Goal: Task Accomplishment & Management: Use online tool/utility

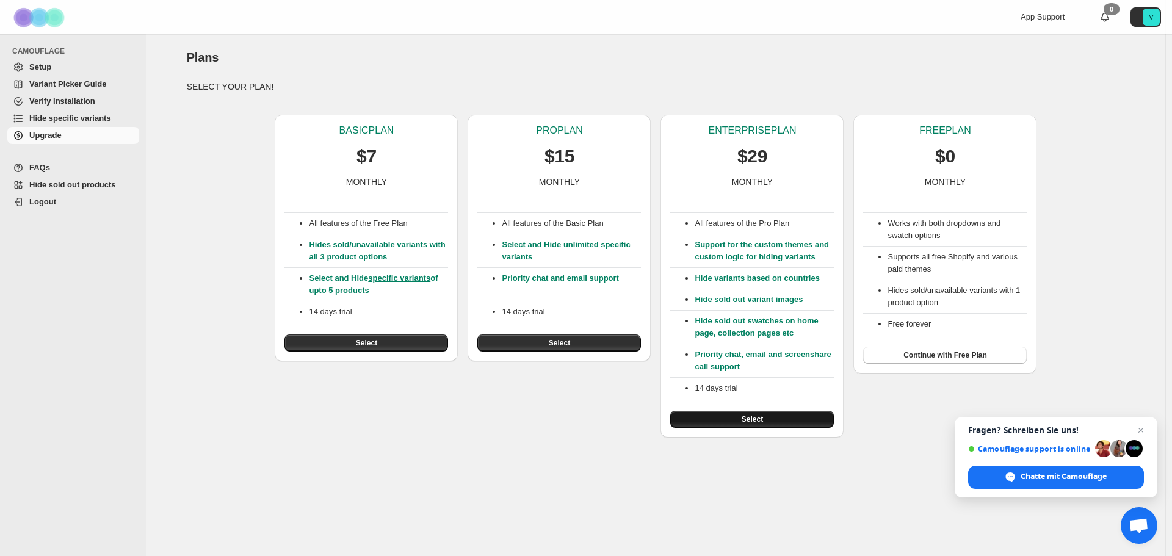
click at [786, 418] on button "Select" at bounding box center [752, 419] width 164 height 17
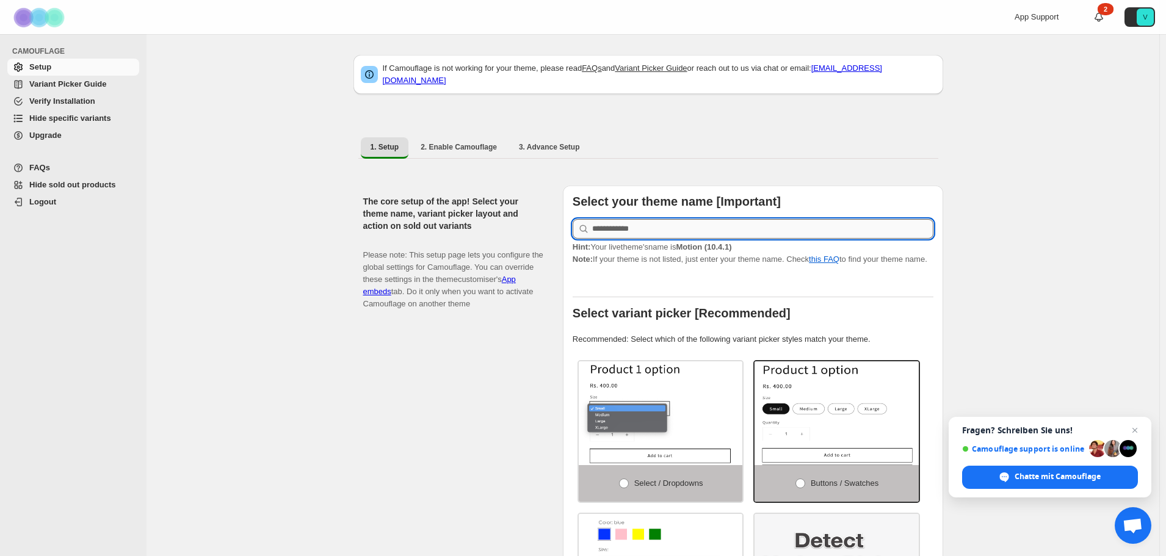
click at [664, 219] on input "text" at bounding box center [762, 229] width 341 height 20
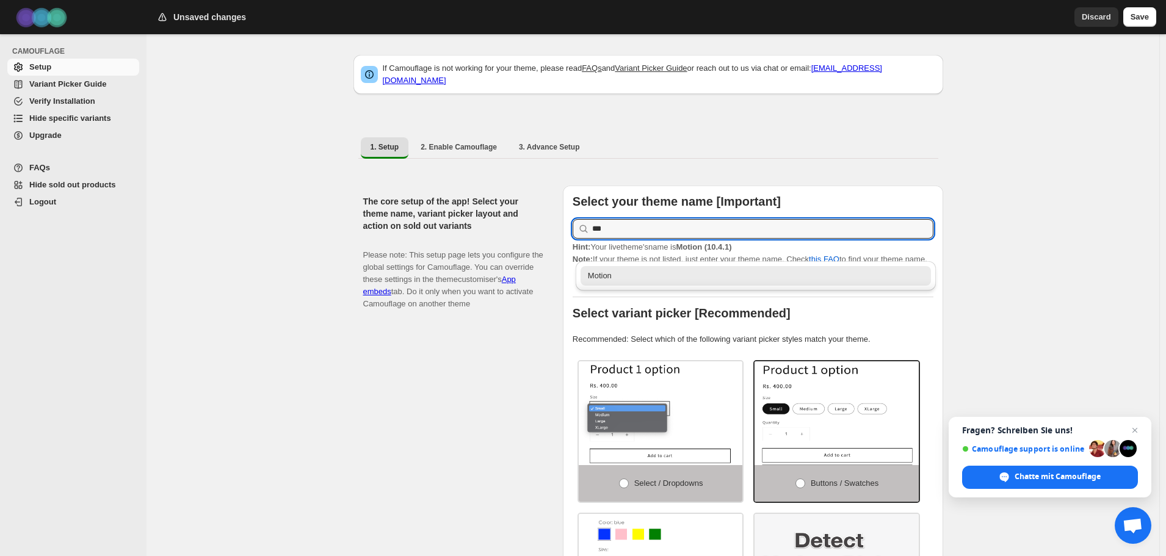
click at [621, 276] on div "Motion" at bounding box center [756, 276] width 336 height 12
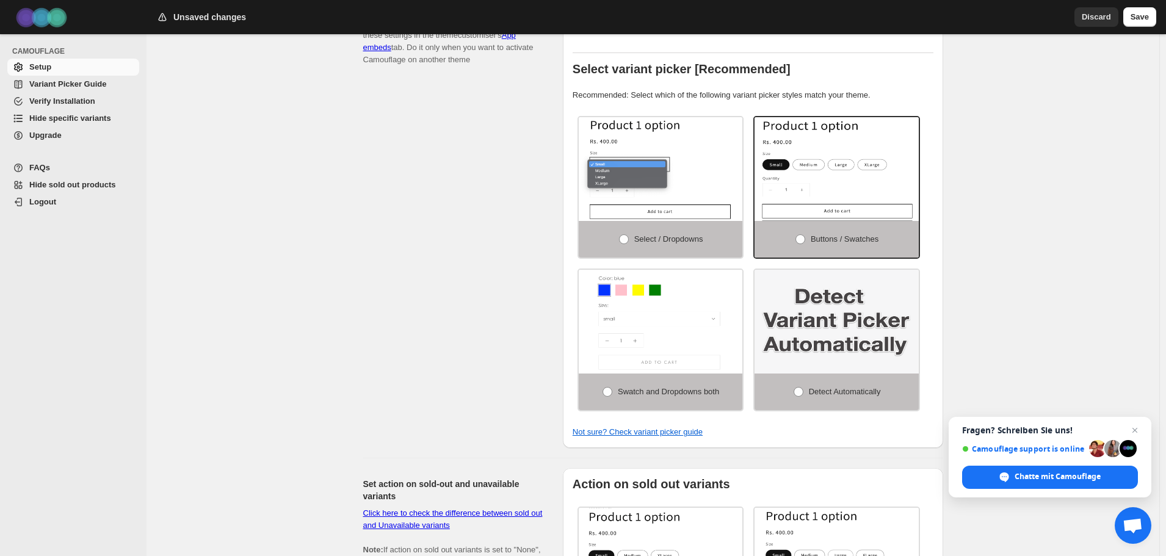
scroll to position [305, 0]
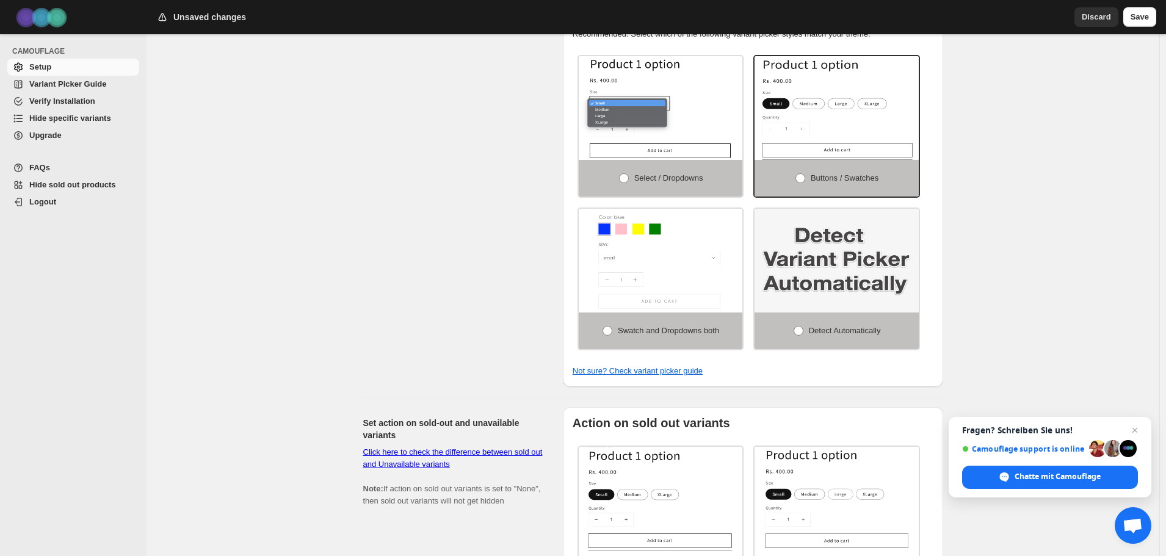
type input "******"
click at [856, 249] on img at bounding box center [837, 261] width 164 height 104
click at [833, 326] on span "Detect Automatically" at bounding box center [845, 330] width 72 height 9
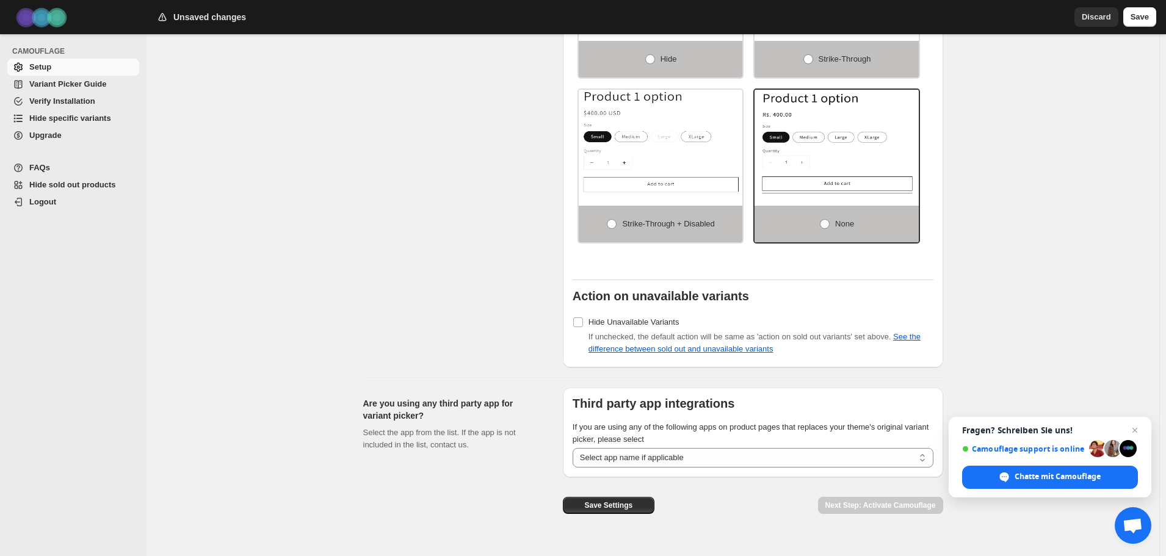
scroll to position [841, 0]
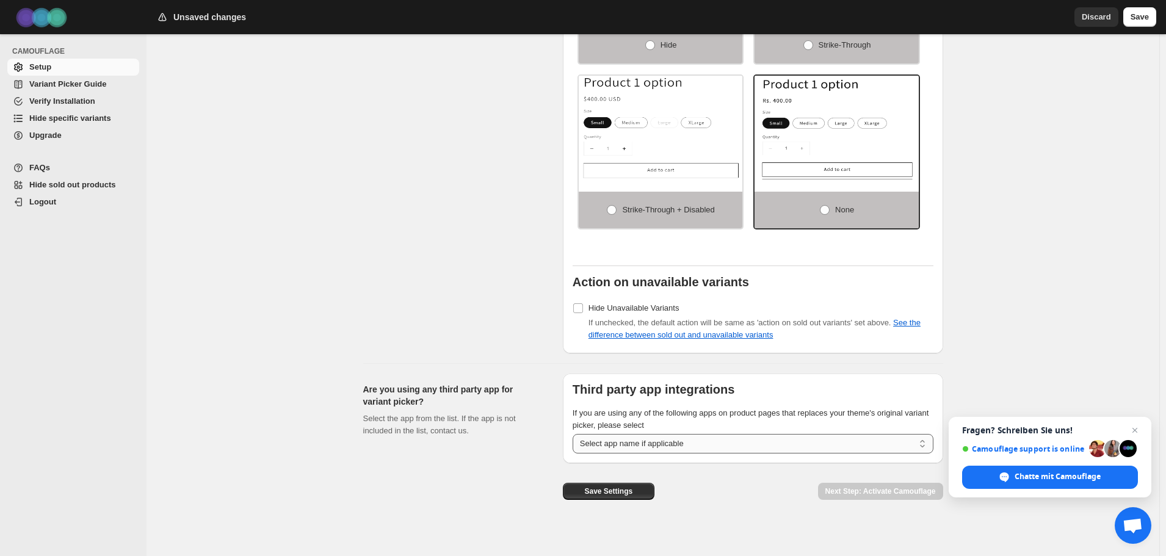
click at [721, 436] on select "**********" at bounding box center [753, 444] width 361 height 20
click at [733, 484] on div "Save Settings Next Step: Activate Camouflage" at bounding box center [748, 482] width 390 height 56
click at [1140, 432] on span "Chat öffnen" at bounding box center [1135, 430] width 15 height 15
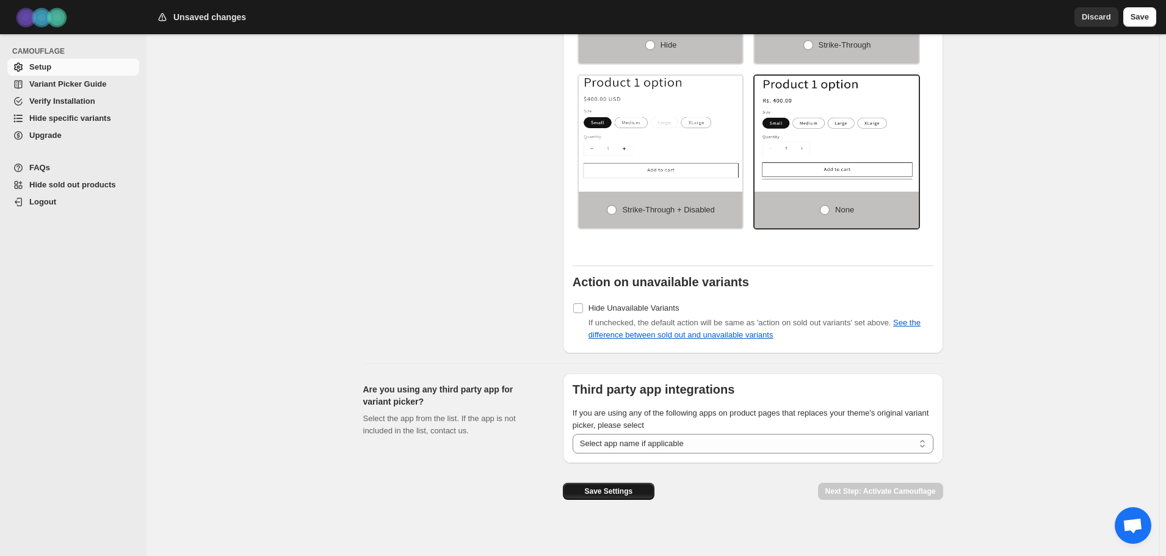
click at [626, 487] on span "Save Settings" at bounding box center [608, 492] width 48 height 10
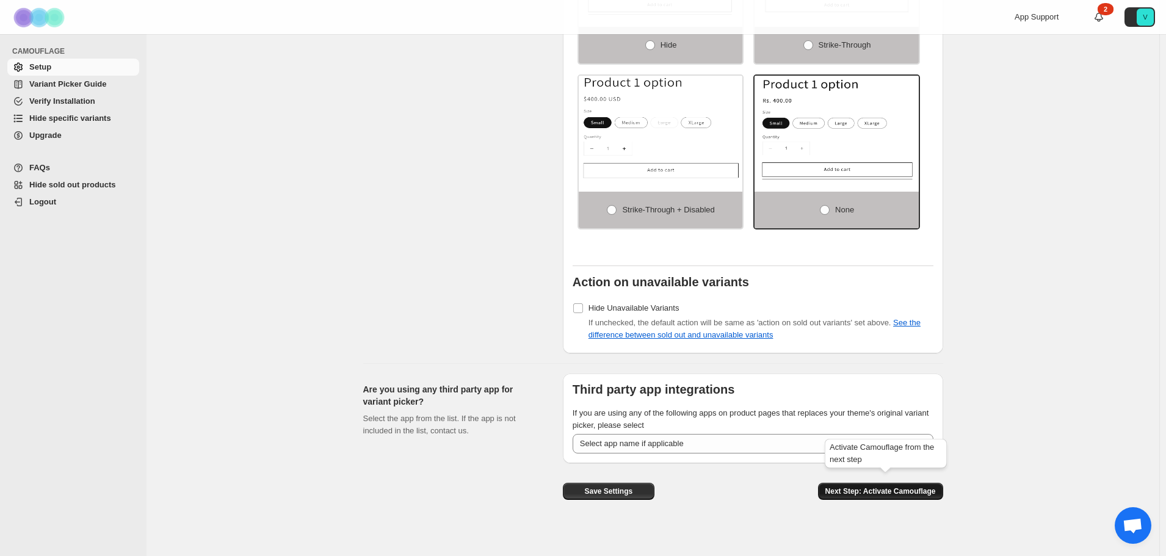
click at [897, 487] on span "Next Step: Activate Camouflage" at bounding box center [880, 492] width 110 height 10
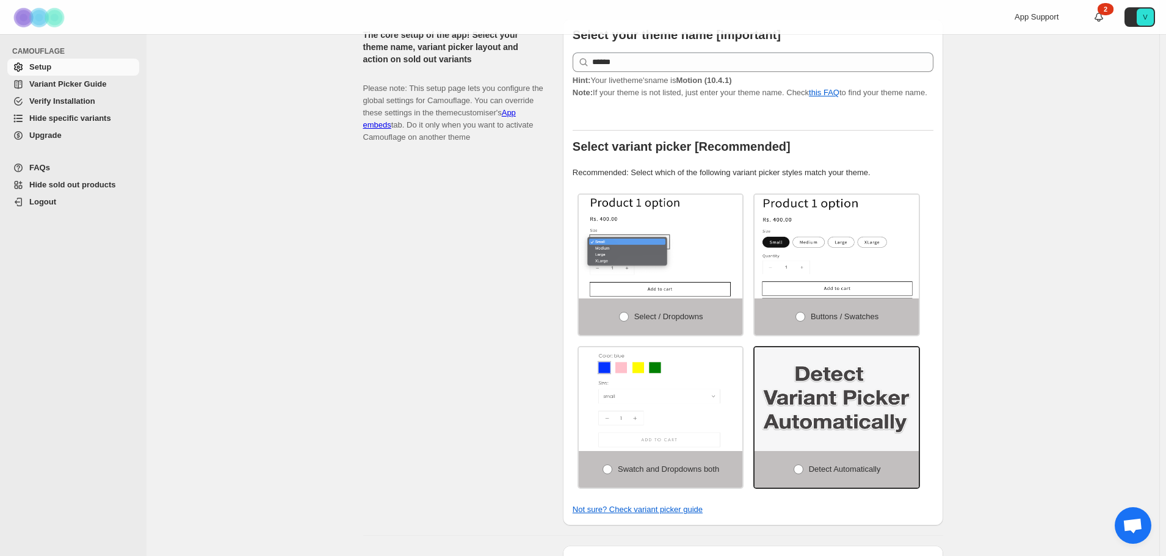
select select "**********"
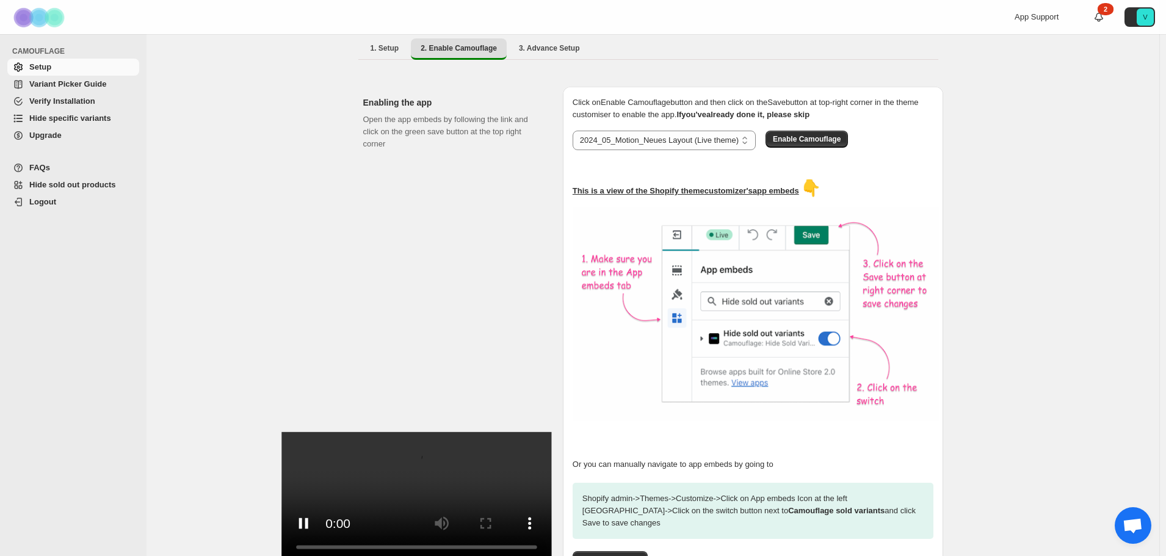
scroll to position [106, 0]
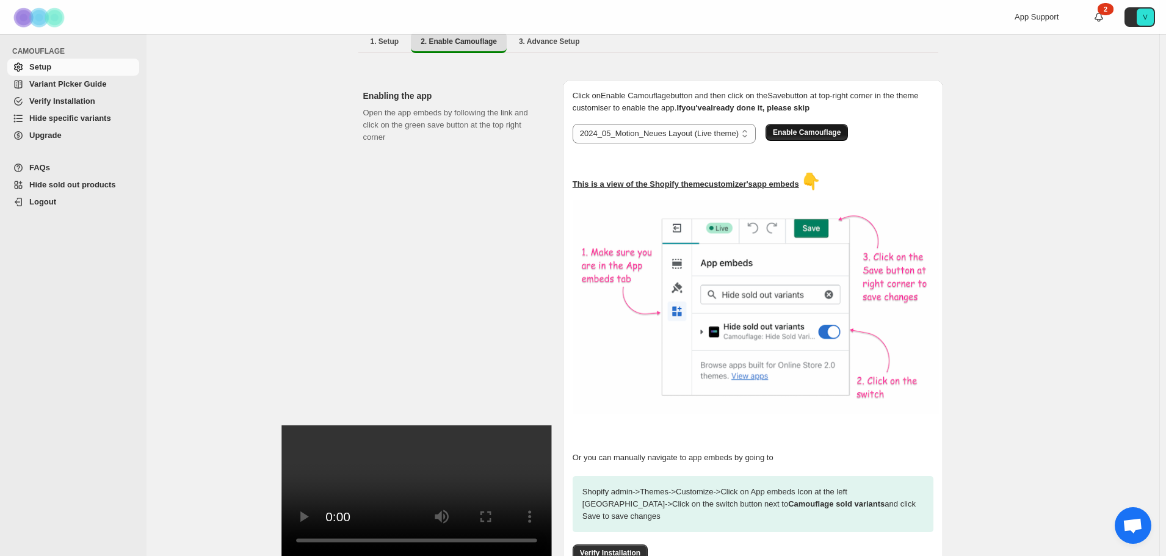
click at [817, 128] on span "Enable Camouflage" at bounding box center [807, 133] width 68 height 10
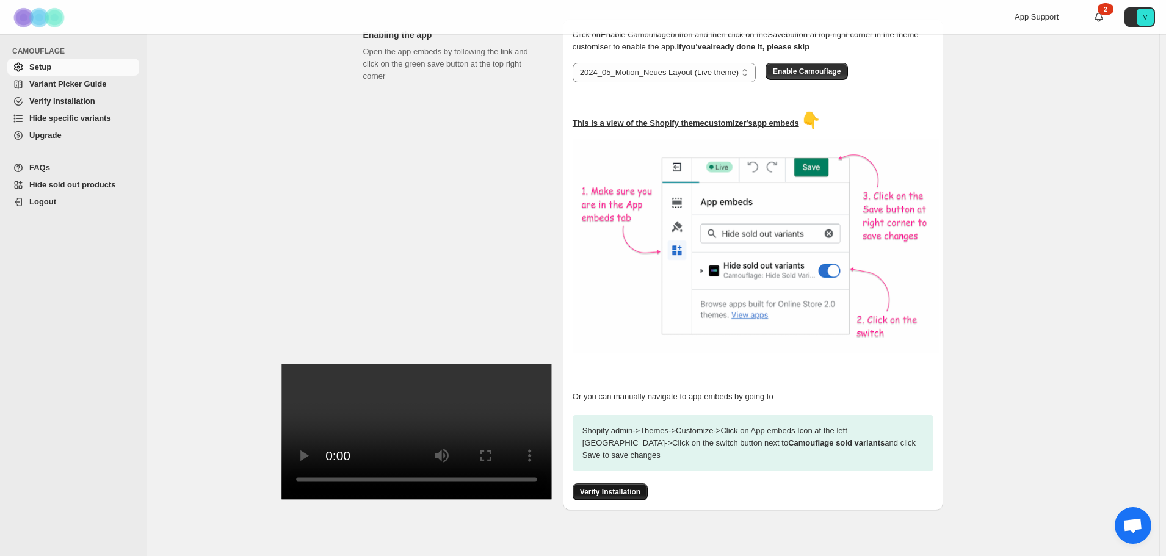
click at [613, 487] on span "Verify Installation" at bounding box center [610, 492] width 60 height 10
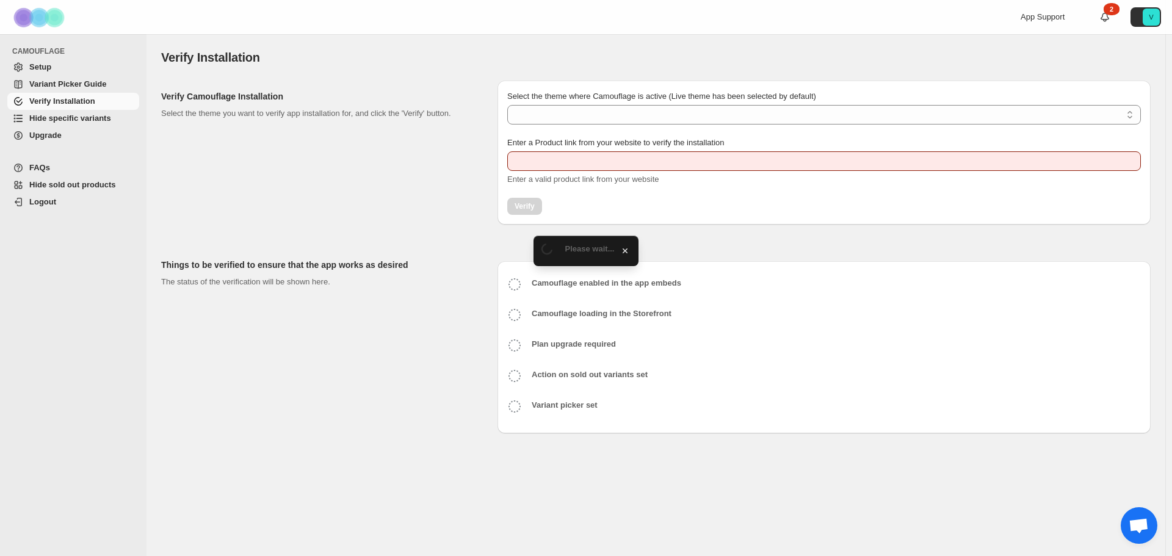
type input "**********"
select select "**********"
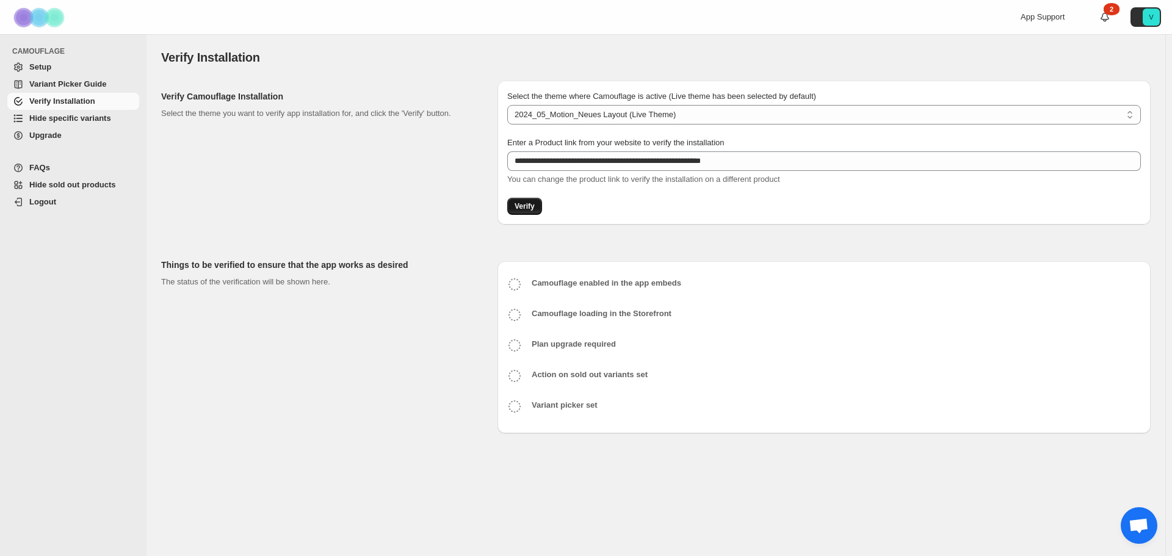
click at [526, 204] on span "Verify" at bounding box center [525, 206] width 20 height 10
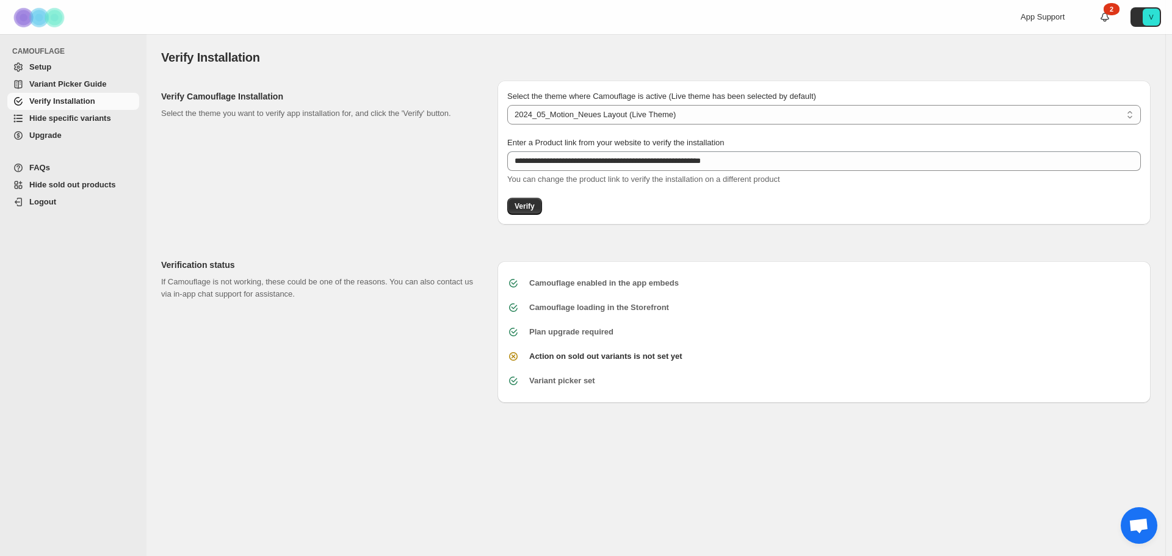
click at [65, 119] on span "Hide specific variants" at bounding box center [70, 118] width 82 height 9
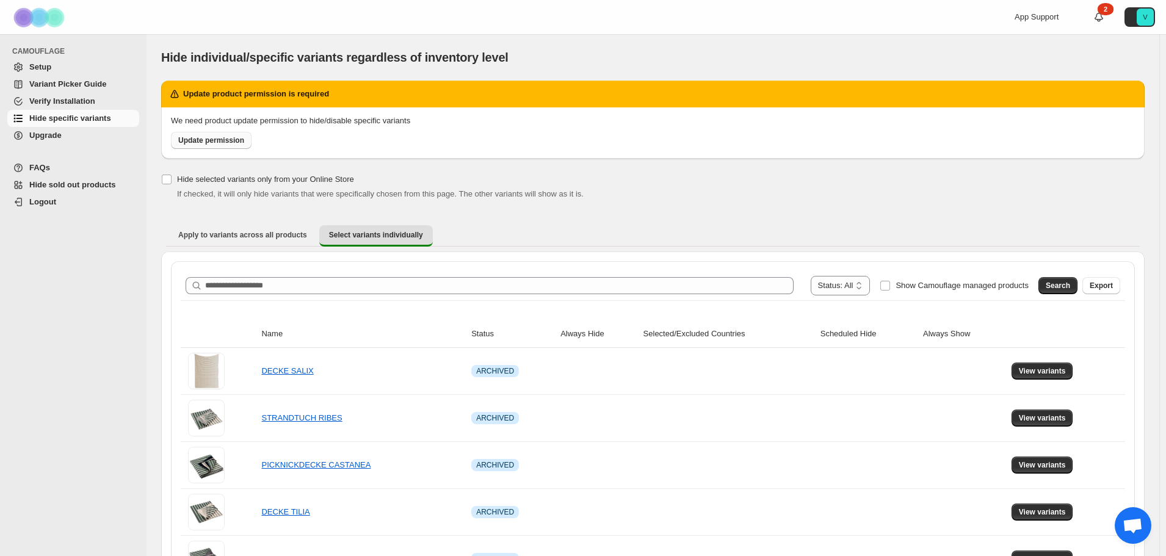
click at [221, 142] on span "Update permission" at bounding box center [211, 141] width 66 height 10
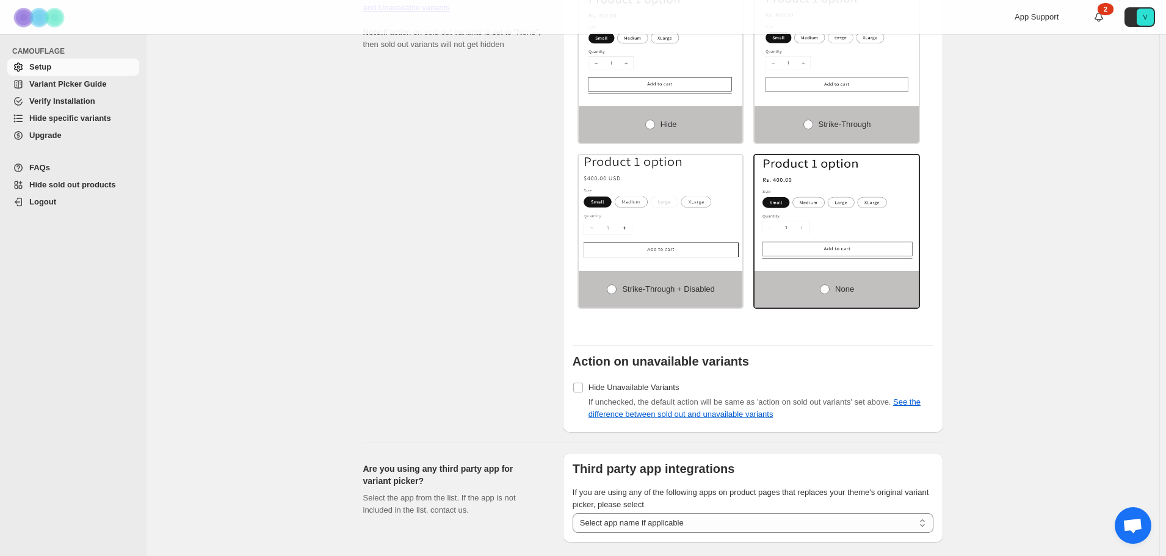
scroll to position [794, 0]
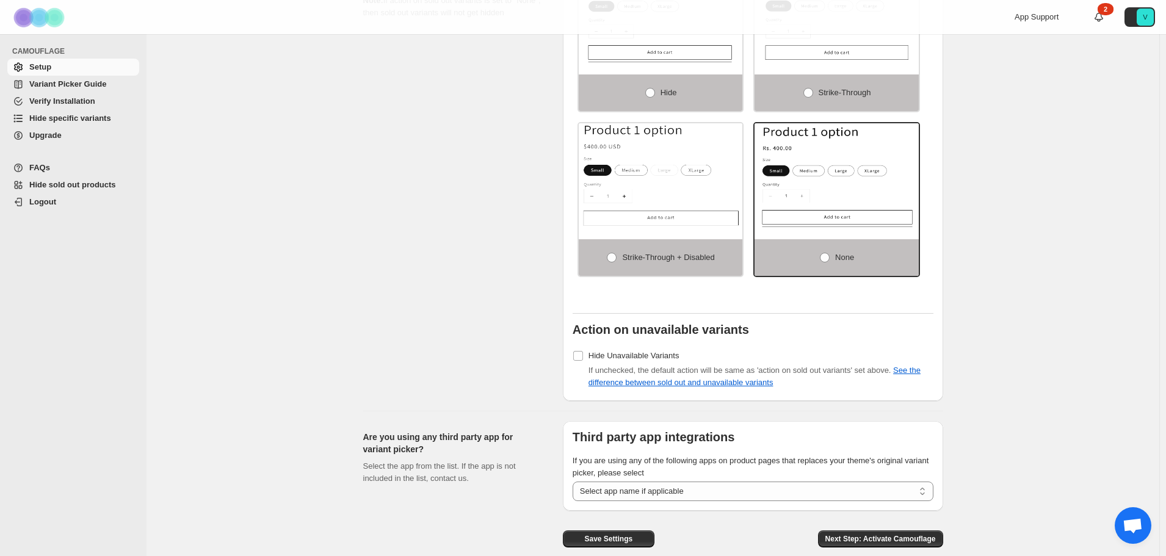
click at [72, 116] on span "Hide specific variants" at bounding box center [70, 118] width 82 height 9
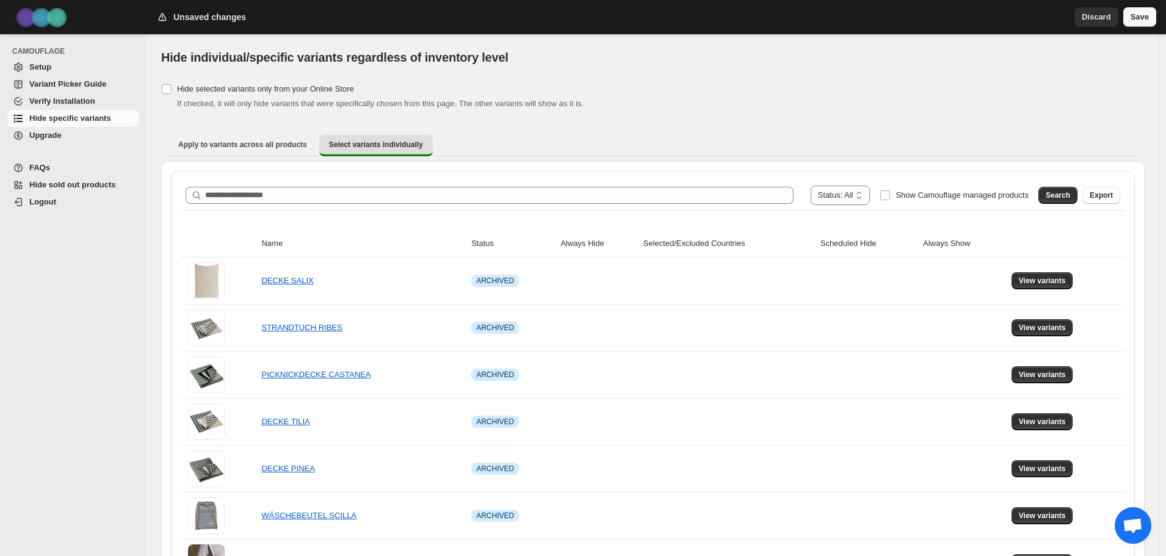
click at [1135, 21] on span "Save" at bounding box center [1140, 17] width 18 height 12
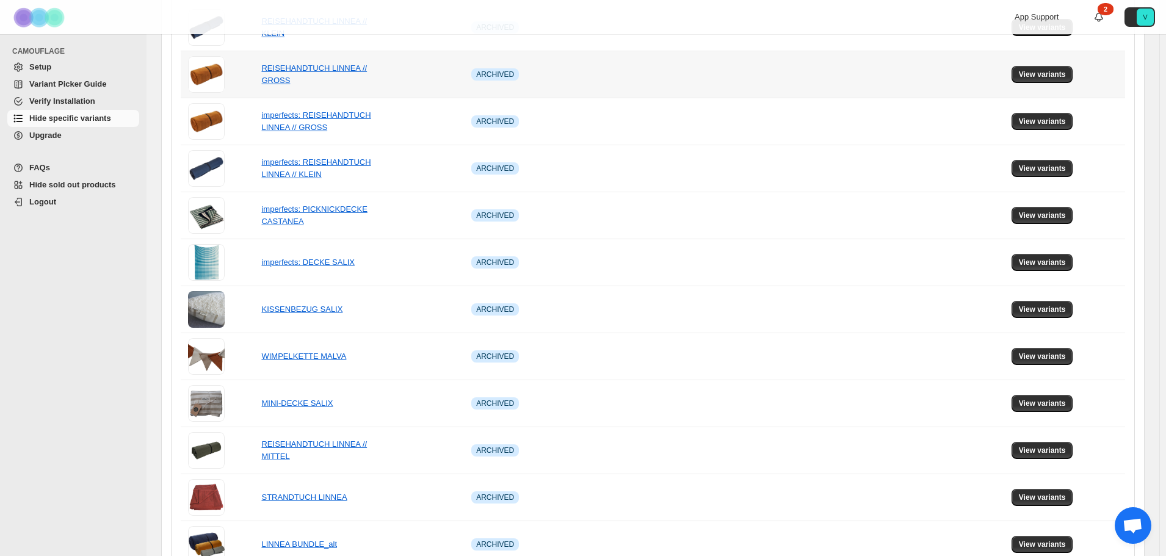
scroll to position [697, 0]
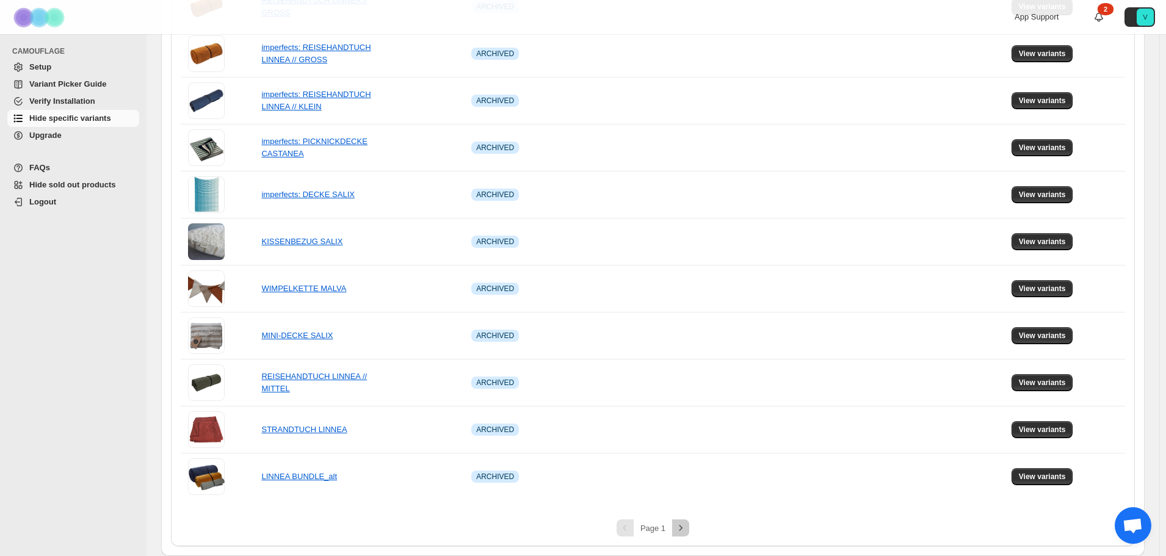
click at [684, 526] on icon "Next" at bounding box center [681, 528] width 12 height 12
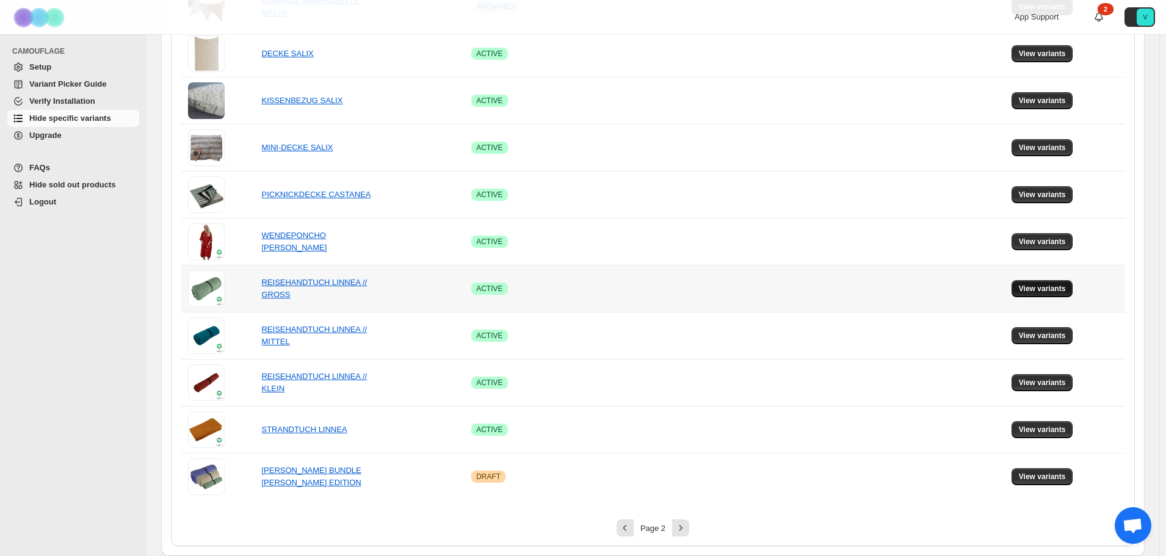
click at [1035, 289] on span "View variants" at bounding box center [1042, 289] width 47 height 10
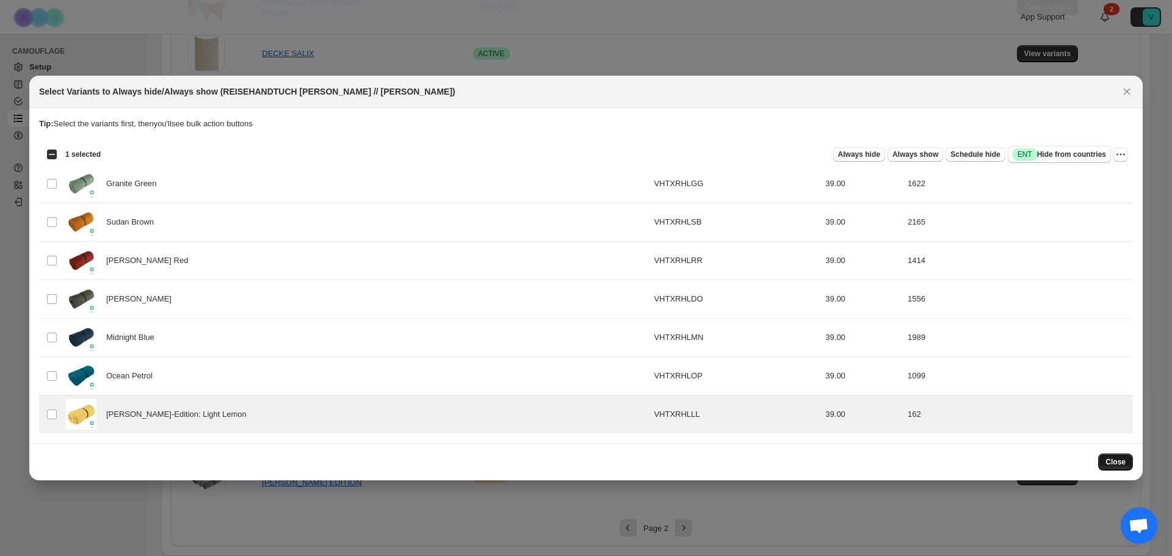
click at [1120, 464] on span "Close" at bounding box center [1116, 462] width 20 height 10
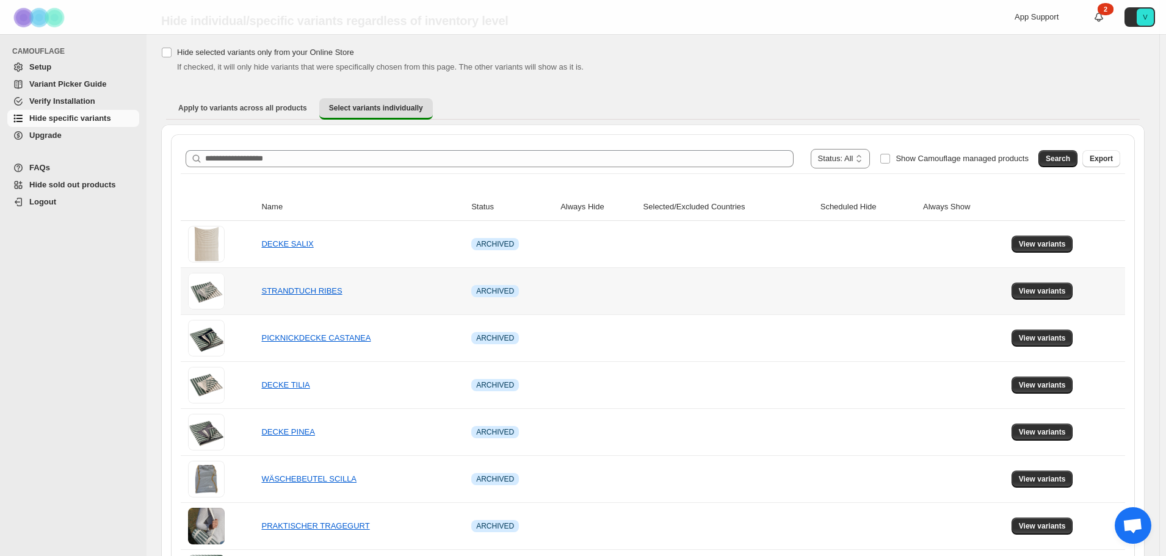
scroll to position [26, 0]
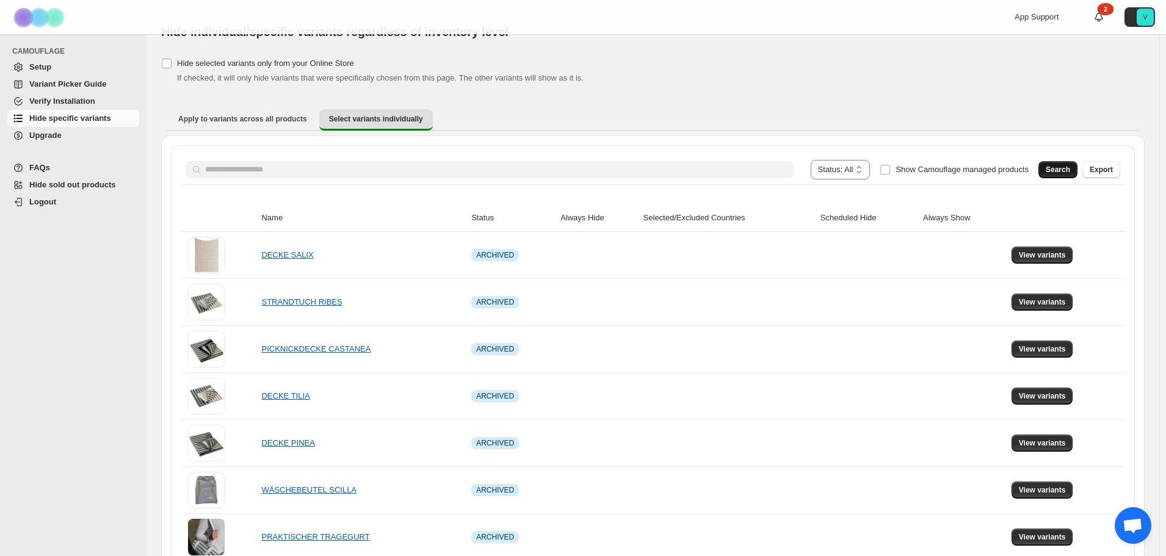
click at [1063, 168] on span "Search" at bounding box center [1058, 170] width 24 height 10
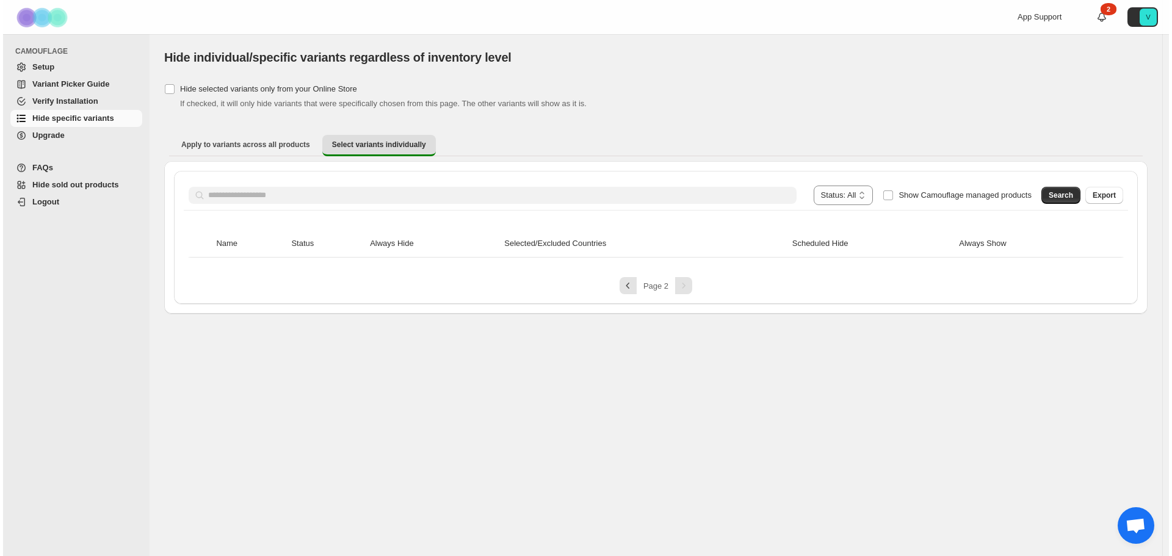
scroll to position [0, 0]
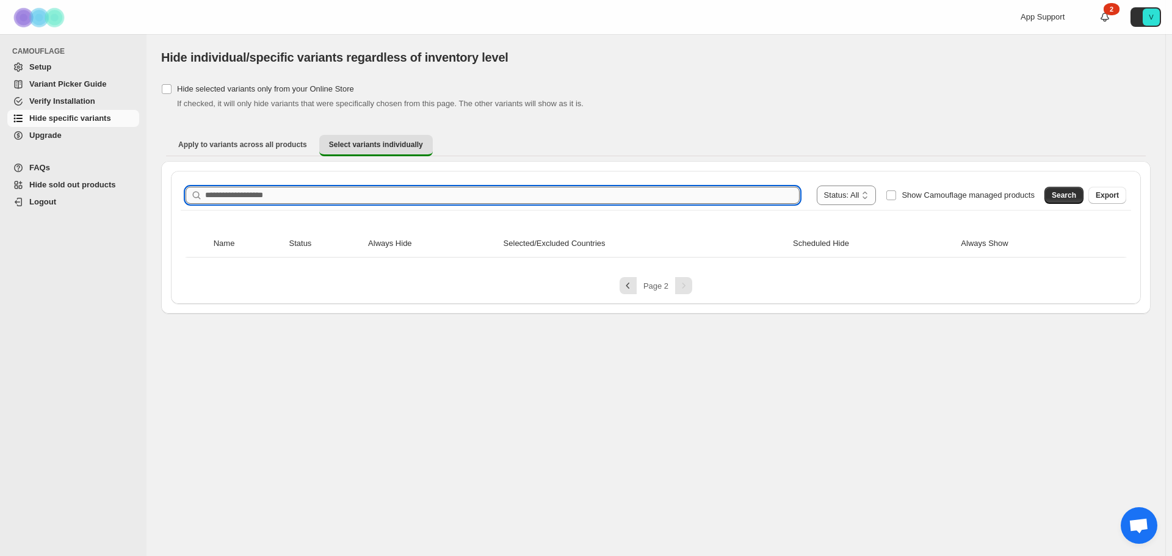
click at [424, 197] on input "Search product name" at bounding box center [502, 195] width 595 height 17
type input "*"
type input "*****"
click at [629, 286] on icon "Previous" at bounding box center [628, 286] width 12 height 12
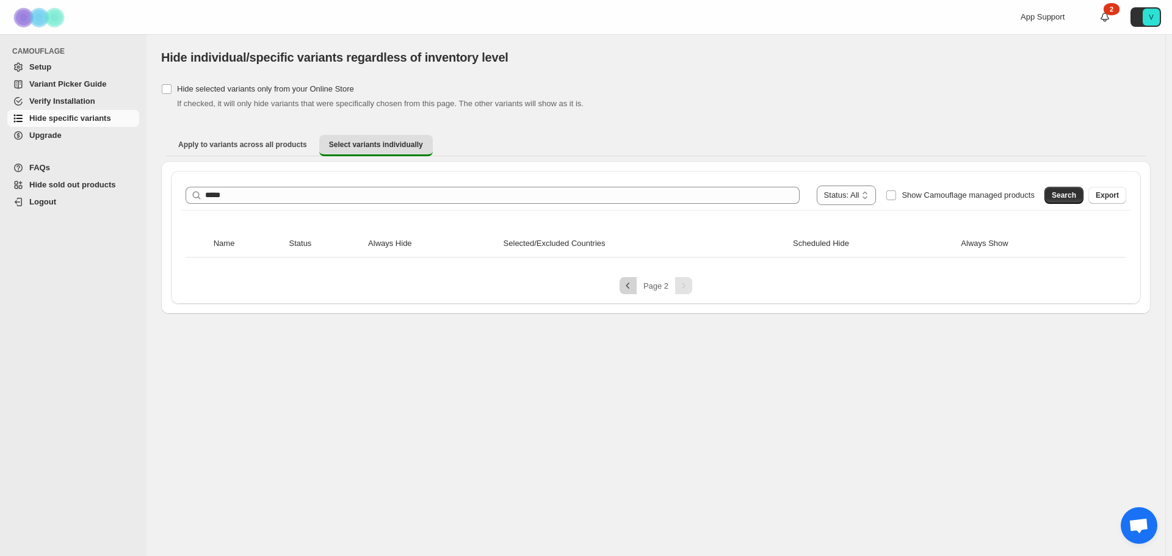
click at [632, 284] on icon "Previous" at bounding box center [628, 286] width 12 height 12
click at [686, 284] on div "Pagination" at bounding box center [683, 285] width 17 height 17
click at [79, 107] on span "Verify Installation" at bounding box center [82, 101] width 107 height 12
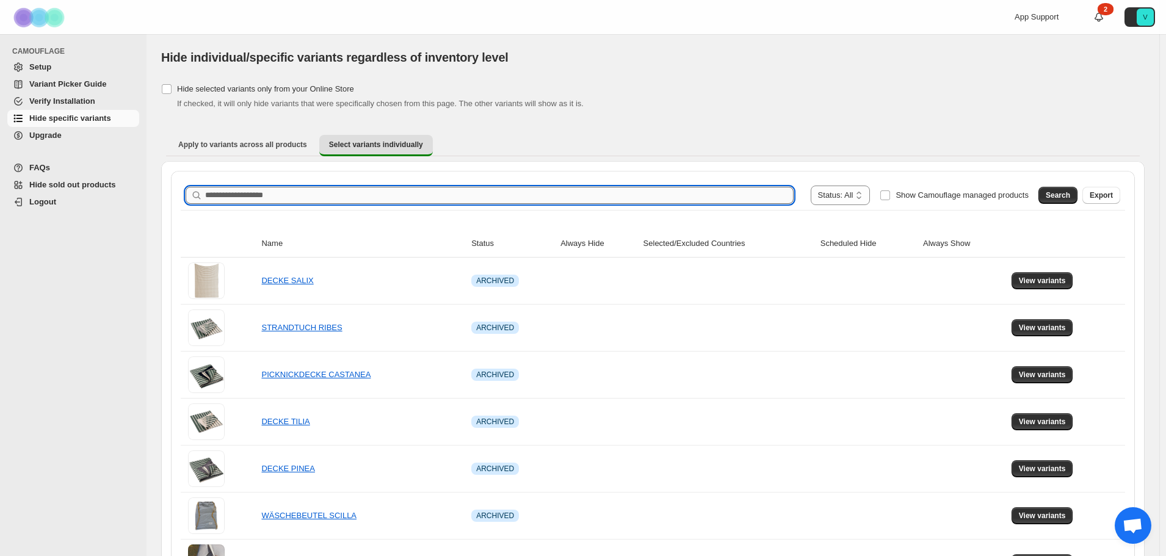
click at [467, 191] on input "Search product name" at bounding box center [499, 195] width 588 height 17
type input "*****"
click at [1056, 196] on span "Search" at bounding box center [1058, 195] width 24 height 10
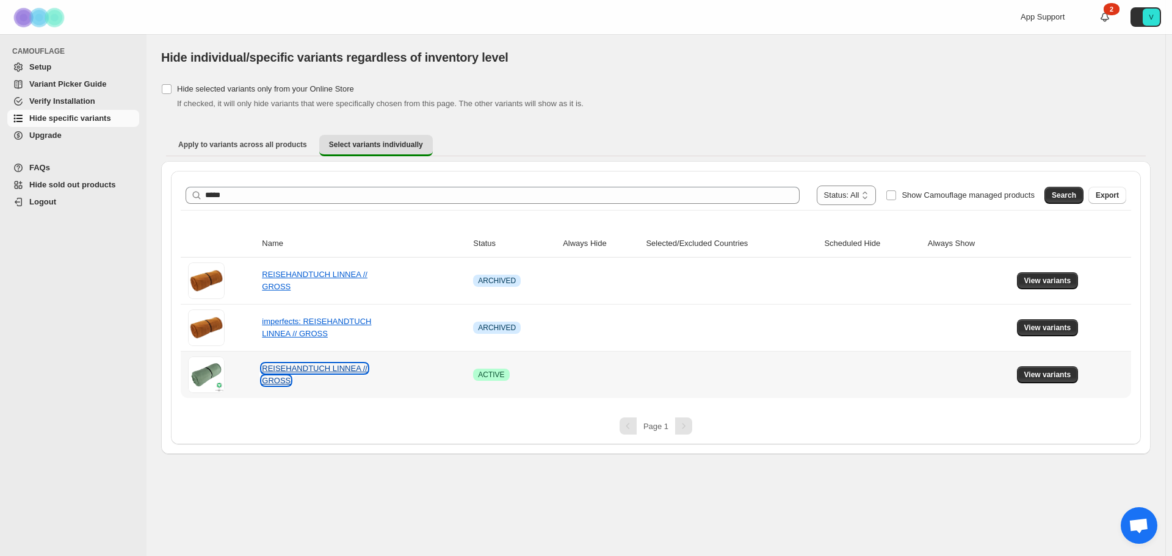
click at [316, 370] on link "REISEHANDTUCH LINNEA // GROSS" at bounding box center [315, 374] width 106 height 21
click at [1052, 377] on span "View variants" at bounding box center [1047, 375] width 47 height 10
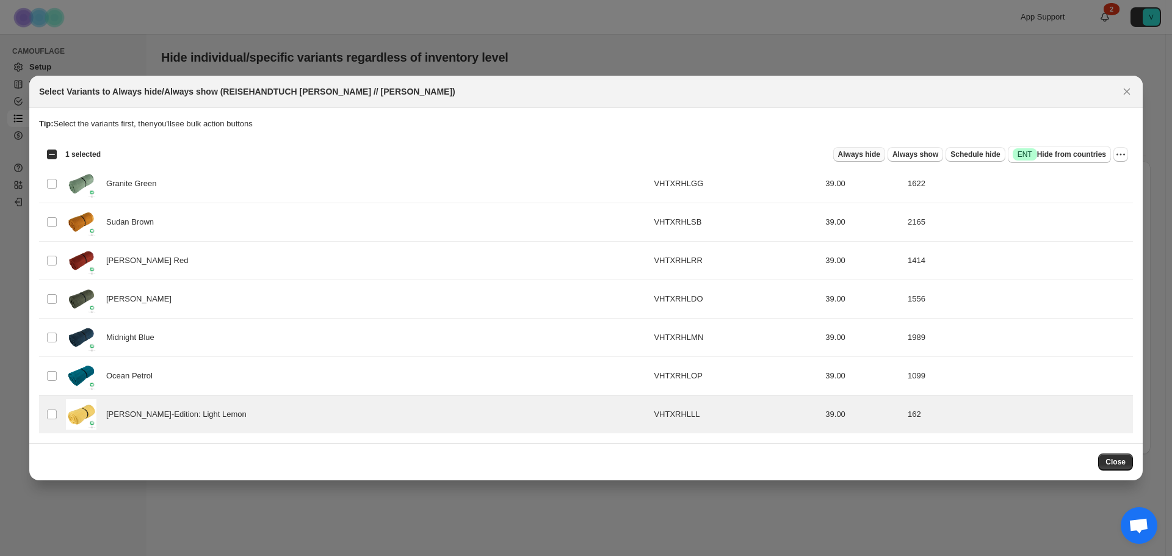
click at [873, 155] on span "Always hide" at bounding box center [859, 155] width 42 height 10
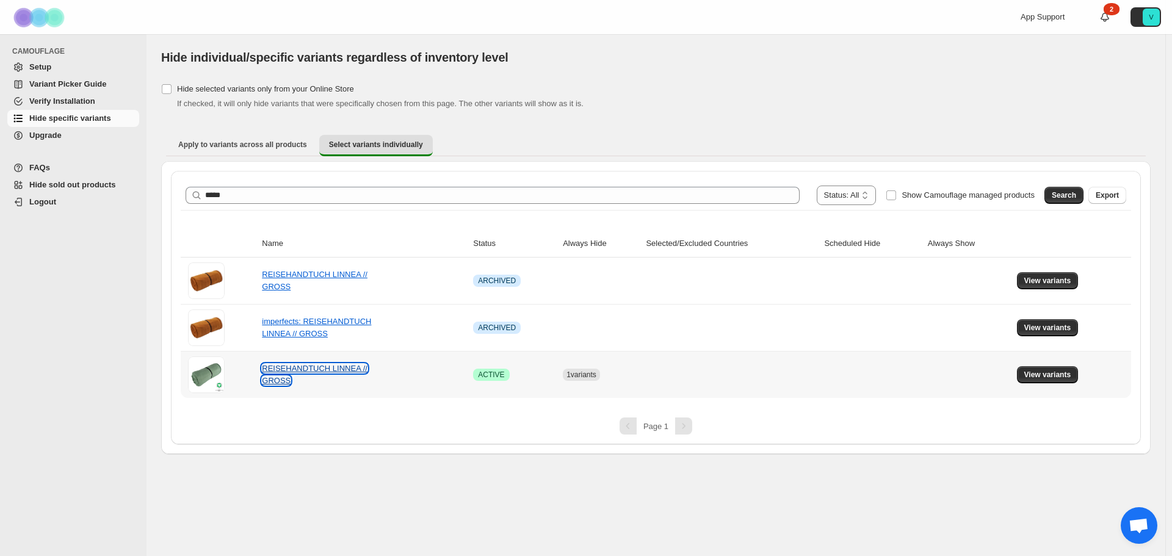
click at [319, 369] on link "REISEHANDTUCH LINNEA // GROSS" at bounding box center [315, 374] width 106 height 21
click at [1046, 377] on span "View variants" at bounding box center [1047, 375] width 47 height 10
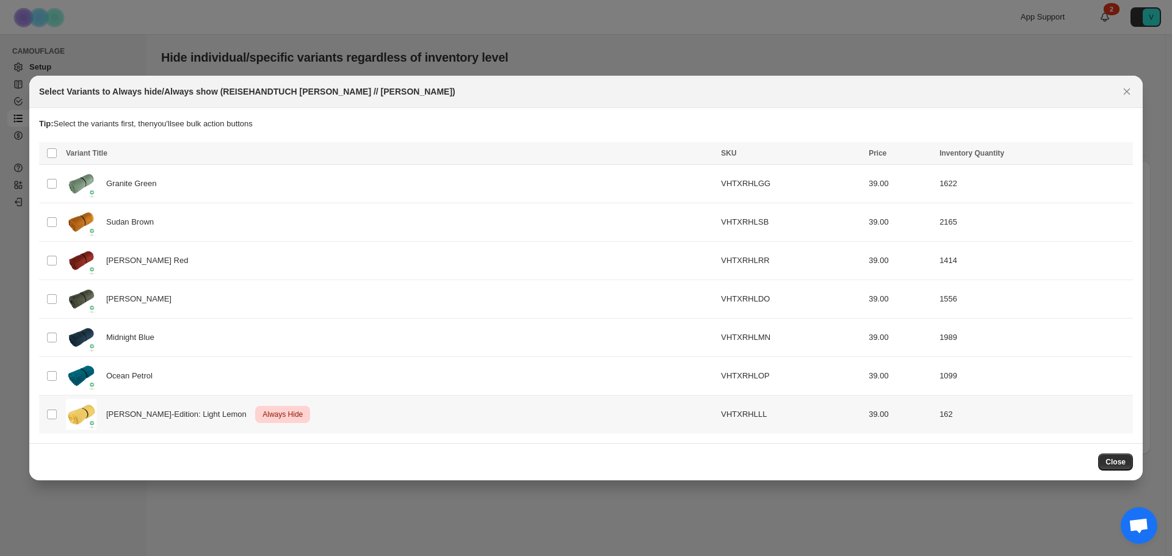
click at [343, 418] on div "Sommer-Edition: Light Lemon Critical Always Hide" at bounding box center [390, 414] width 648 height 31
click at [1125, 156] on icon "More actions" at bounding box center [1121, 154] width 12 height 12
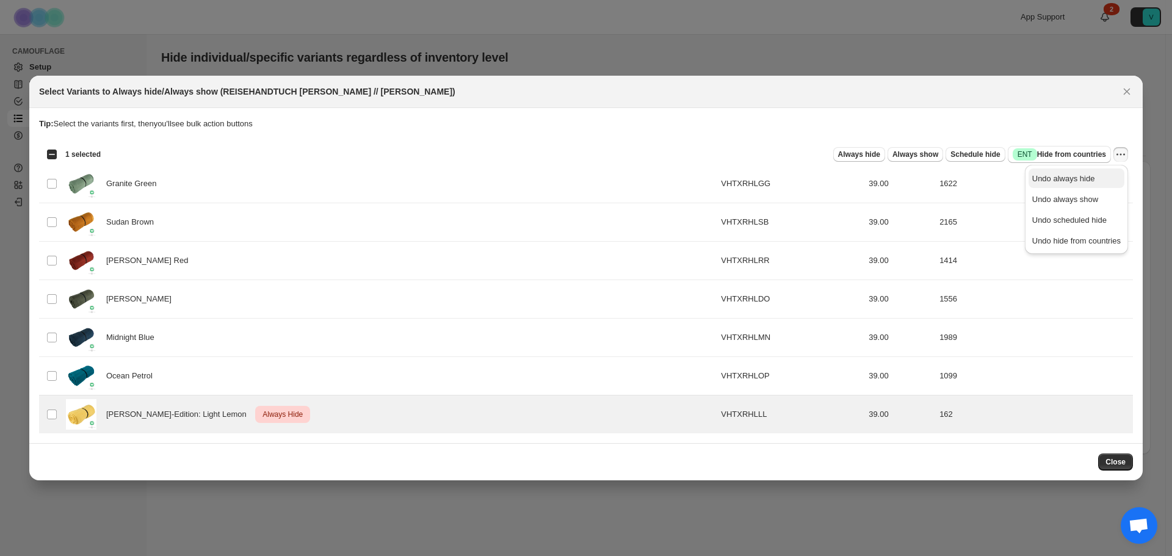
click at [1078, 179] on span "Undo always hide" at bounding box center [1063, 178] width 63 height 9
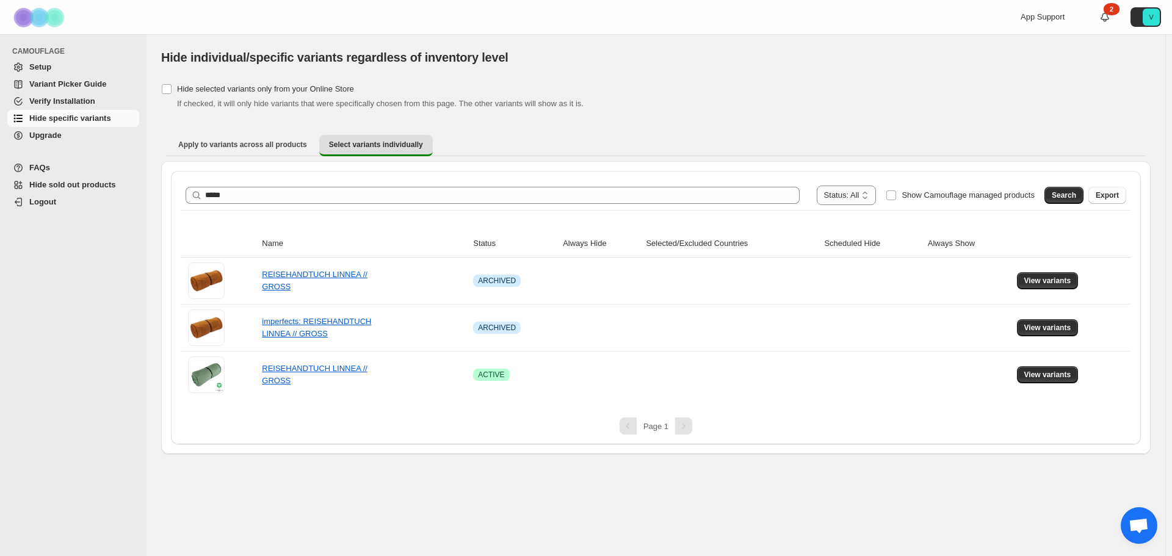
click at [78, 85] on span "Variant Picker Guide" at bounding box center [67, 83] width 77 height 9
